Goal: Use online tool/utility

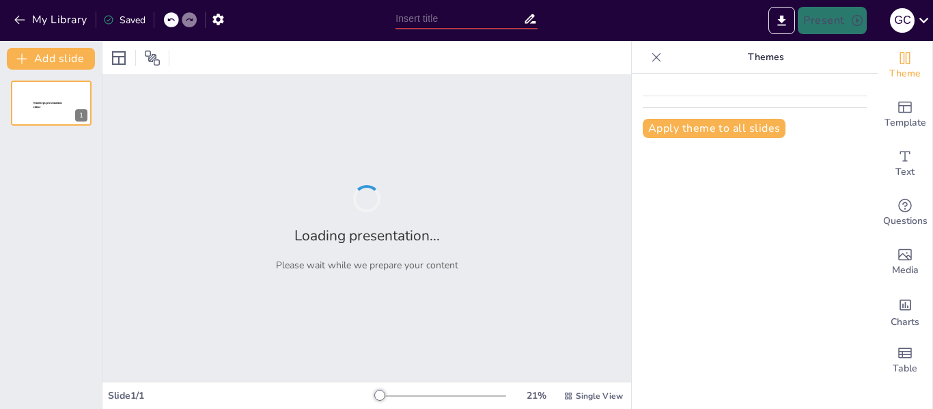
type input "Clasificación de los Tratamientos Psiquiátricos: Un Enfoque Integral"
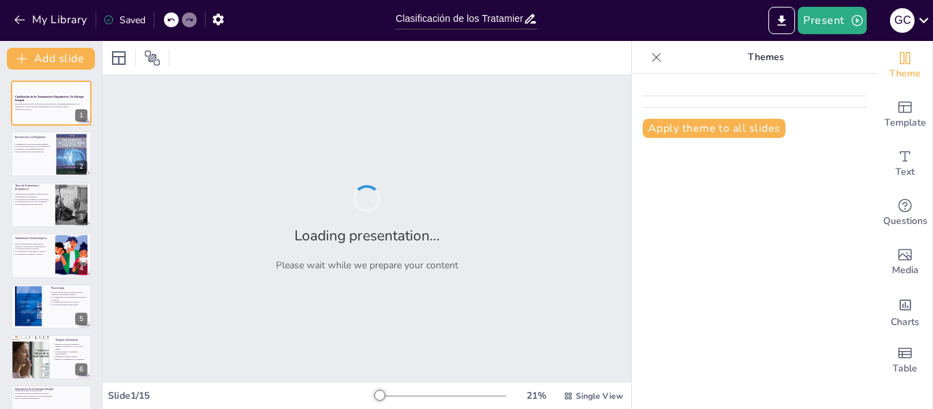
checkbox input "true"
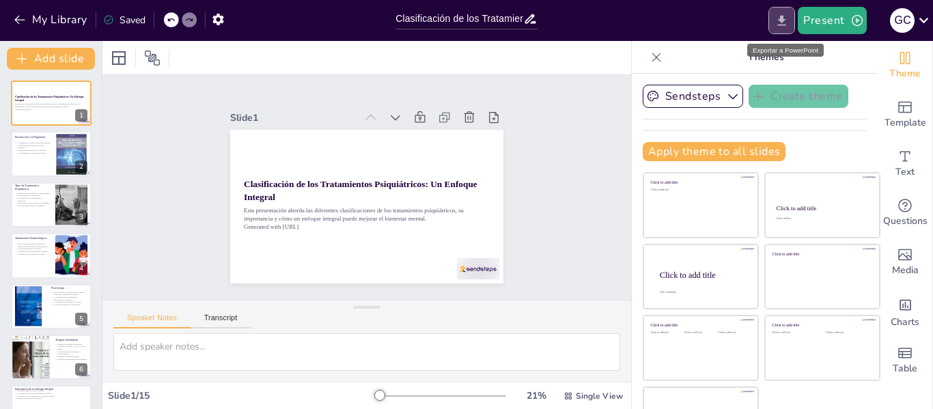
click at [783, 9] on button "Export to PowerPoint" at bounding box center [781, 20] width 27 height 27
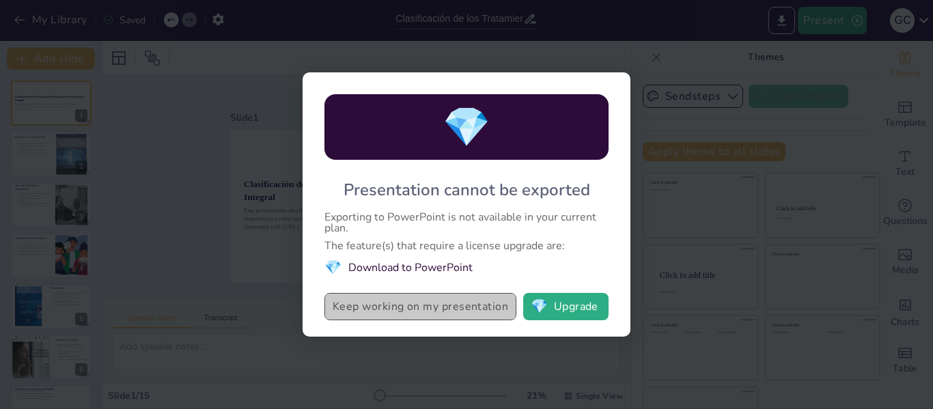
click at [478, 310] on button "Keep working on my presentation" at bounding box center [420, 306] width 192 height 27
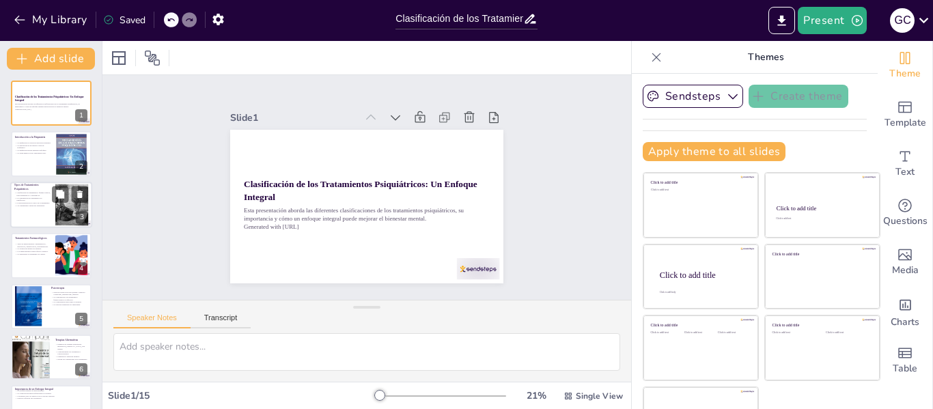
checkbox input "true"
click at [46, 211] on div at bounding box center [51, 205] width 82 height 46
type textarea "La clasificación de tratamientos permite a los profesionales de la salud mental…"
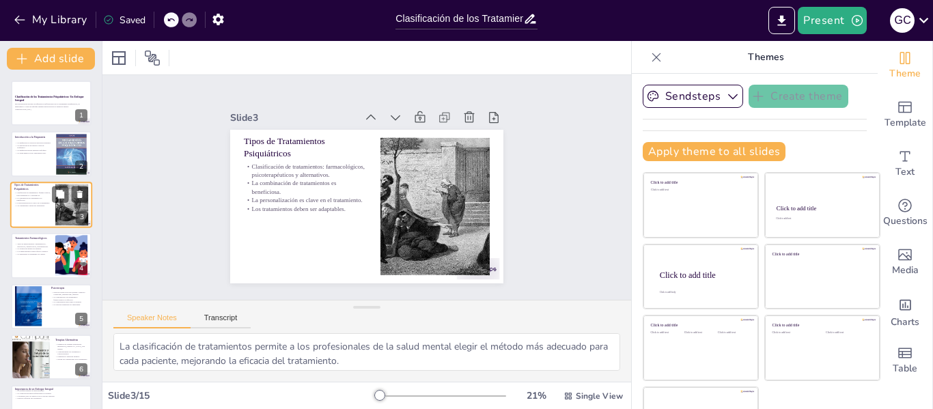
click at [46, 211] on div at bounding box center [51, 205] width 82 height 46
checkbox input "true"
click at [74, 316] on div at bounding box center [51, 306] width 82 height 46
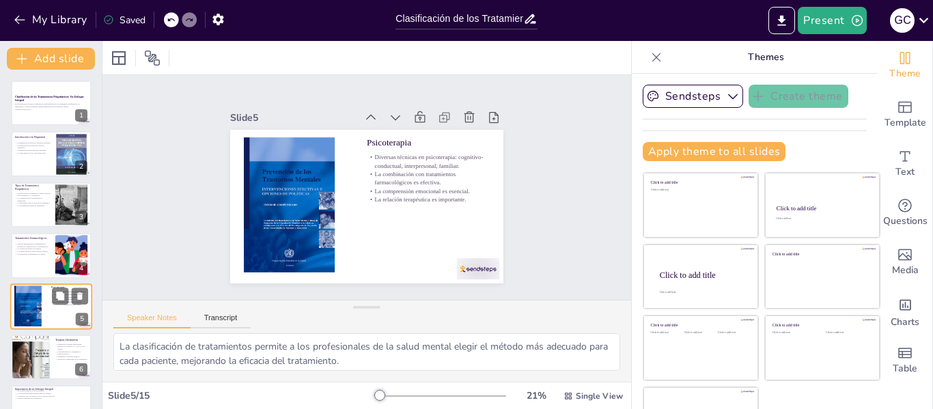
type textarea "La variedad de técnicas en psicoterapia permite a los terapeutas elegir el enfo…"
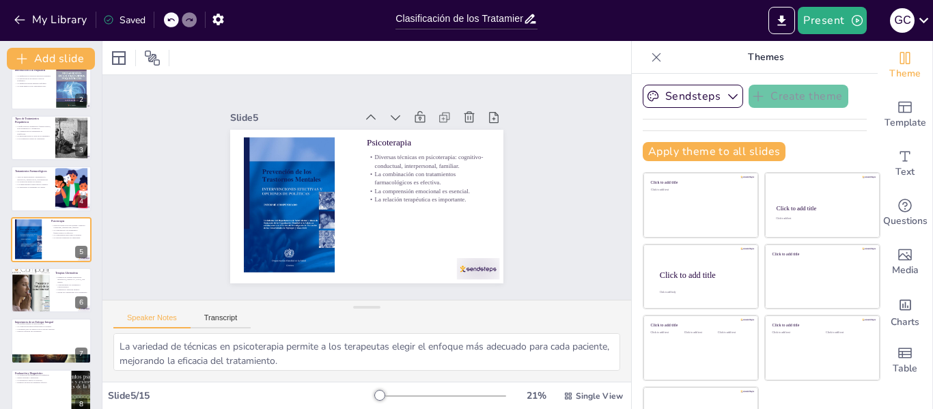
checkbox input "true"
